Goal: Information Seeking & Learning: Check status

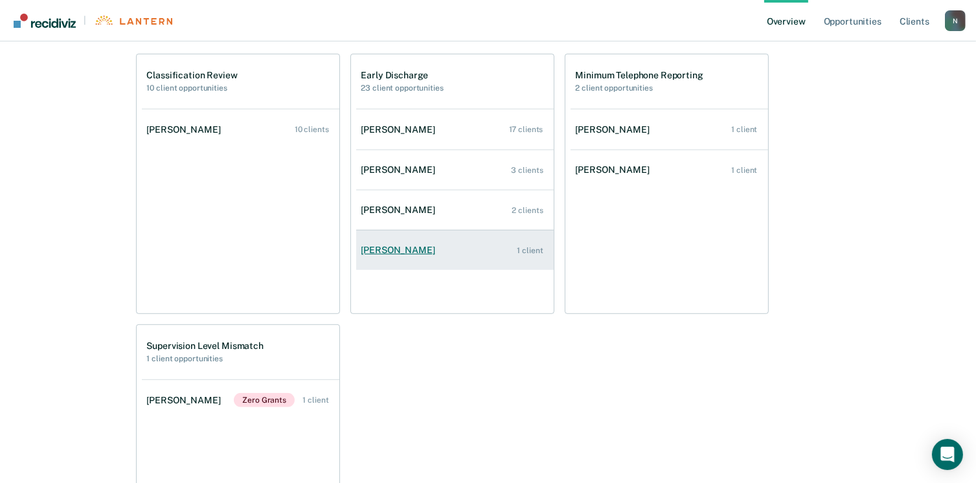
scroll to position [713, 0]
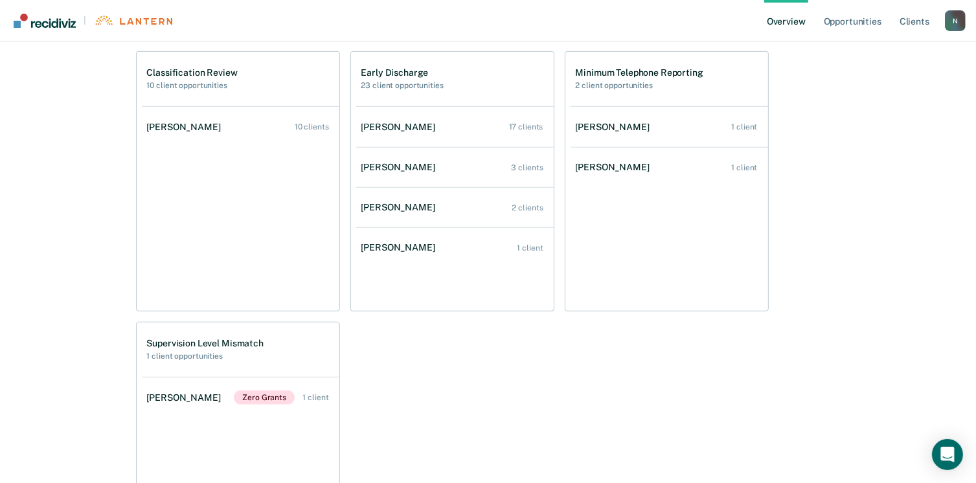
click at [413, 89] on h2 "23 client opportunities" at bounding box center [402, 85] width 82 height 9
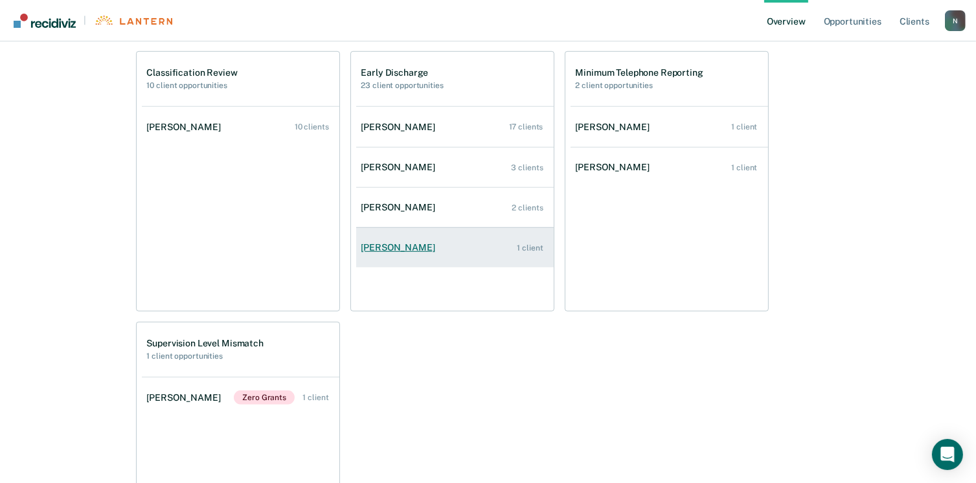
click at [391, 252] on div "[PERSON_NAME]" at bounding box center [400, 247] width 79 height 11
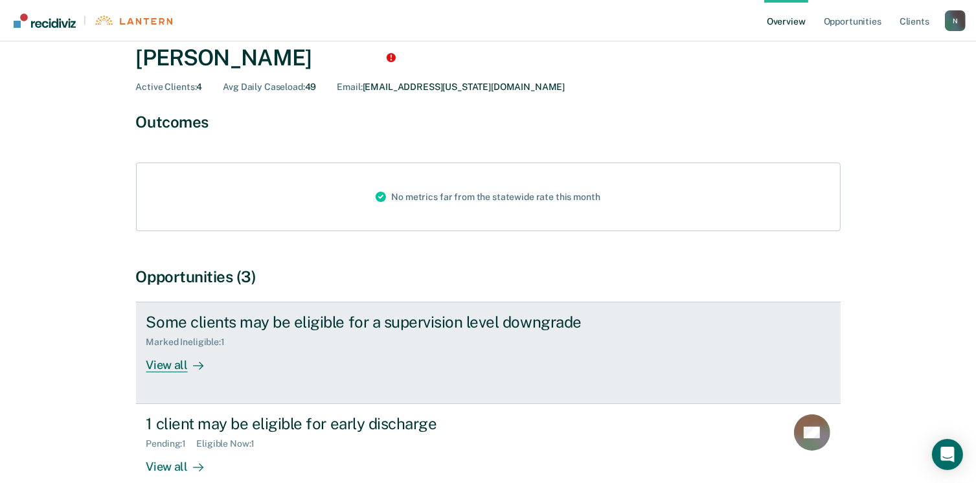
scroll to position [139, 0]
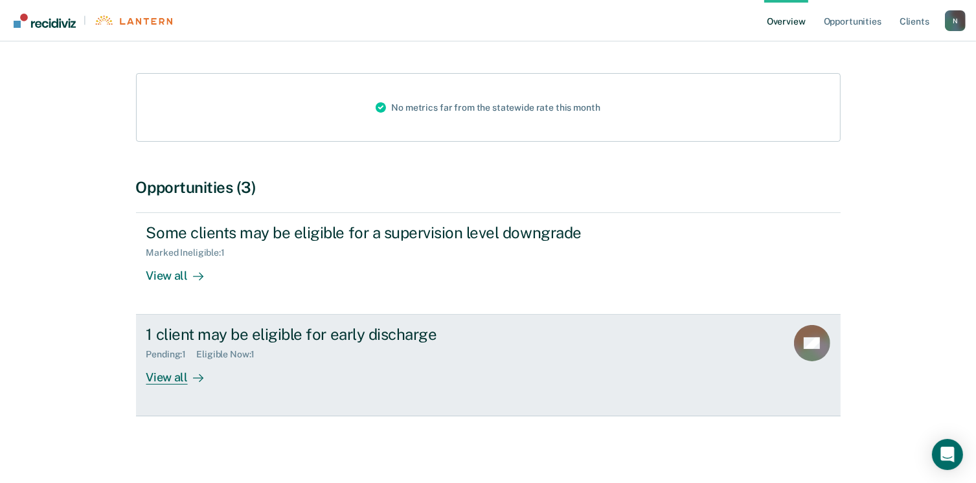
click at [170, 378] on div "View all" at bounding box center [182, 372] width 73 height 25
